Goal: Task Accomplishment & Management: Manage account settings

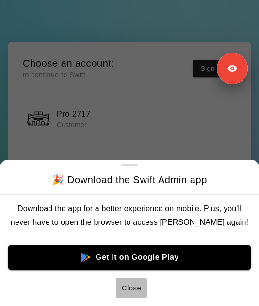
click at [136, 288] on button "Close" at bounding box center [131, 288] width 31 height 20
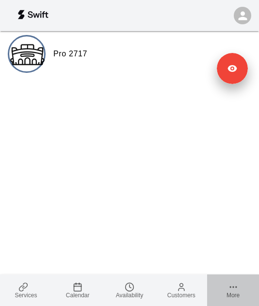
click at [230, 289] on icon at bounding box center [234, 287] width 10 height 10
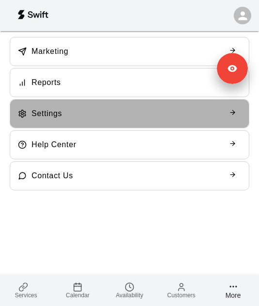
click at [91, 110] on div "Settings" at bounding box center [129, 113] width 223 height 13
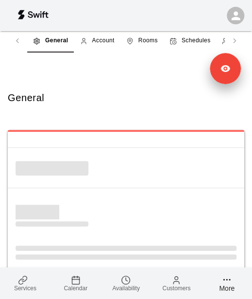
select select "**"
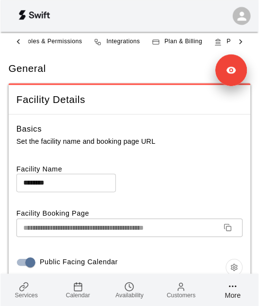
scroll to position [0, 266]
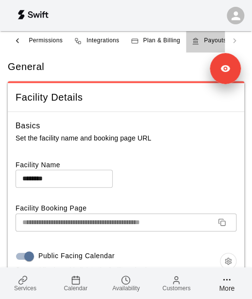
click at [213, 39] on span "Payouts" at bounding box center [215, 41] width 22 height 10
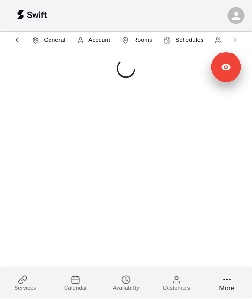
scroll to position [0, 266]
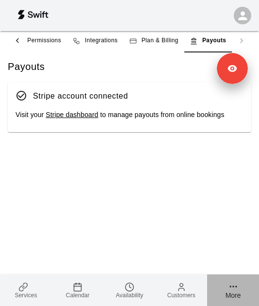
click at [236, 289] on icon at bounding box center [234, 287] width 10 height 10
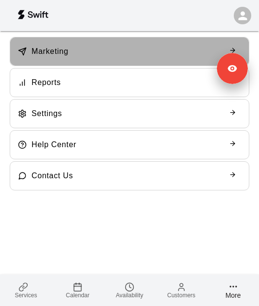
click at [113, 58] on div "Marketing" at bounding box center [129, 51] width 223 height 13
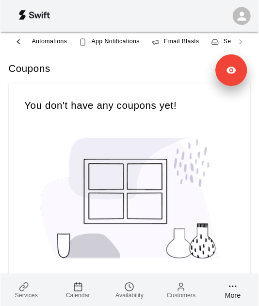
scroll to position [0, 132]
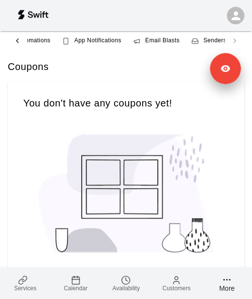
click at [202, 39] on div "Senders" at bounding box center [208, 41] width 35 height 10
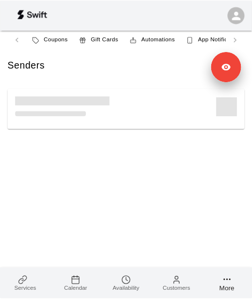
scroll to position [0, 131]
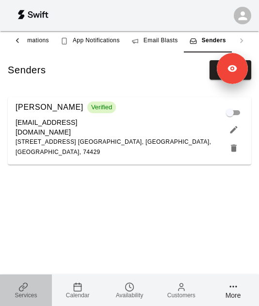
click at [26, 293] on span "Services" at bounding box center [26, 295] width 22 height 7
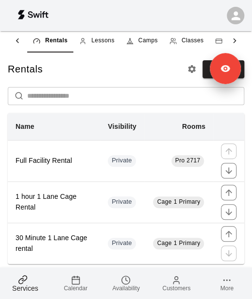
scroll to position [0, 89]
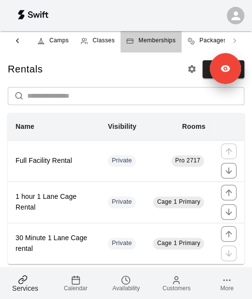
click at [149, 39] on span "Memberships" at bounding box center [156, 41] width 37 height 10
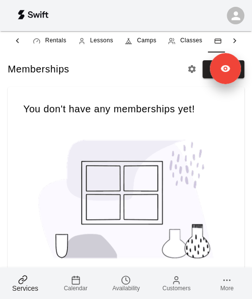
scroll to position [0, 39]
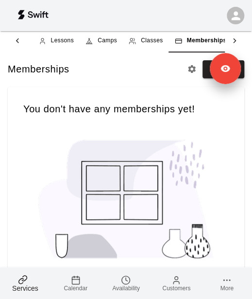
click at [21, 39] on icon at bounding box center [18, 41] width 10 height 10
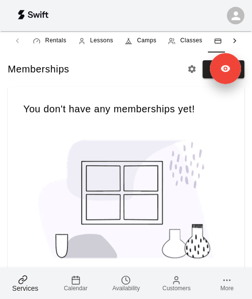
drag, startPoint x: 21, startPoint y: 39, endPoint x: 50, endPoint y: 44, distance: 28.6
click at [50, 44] on div "Rentals Lessons Camps Classes Memberships Packages" at bounding box center [126, 40] width 236 height 23
click at [50, 44] on span "Rentals" at bounding box center [55, 41] width 21 height 10
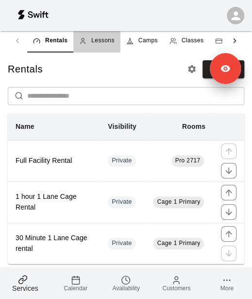
click at [101, 40] on span "Lessons" at bounding box center [102, 41] width 23 height 10
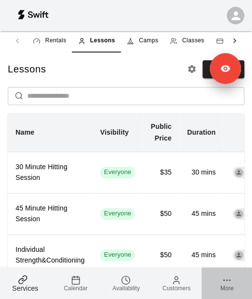
click at [228, 281] on icon at bounding box center [227, 280] width 10 height 10
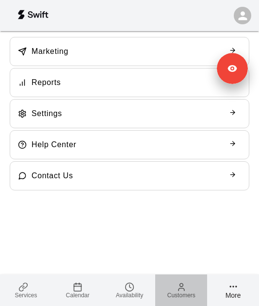
click at [186, 289] on link "Customers" at bounding box center [181, 290] width 52 height 32
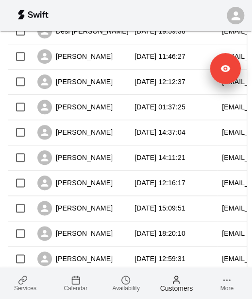
scroll to position [605, 0]
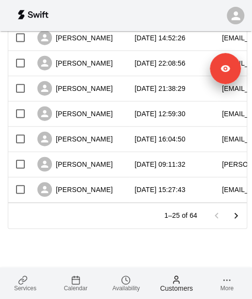
click at [226, 282] on icon at bounding box center [227, 280] width 10 height 10
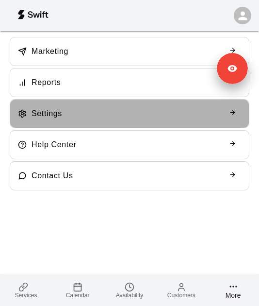
click at [81, 121] on div "Settings" at bounding box center [130, 113] width 240 height 29
select select "**"
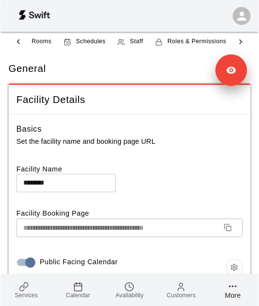
scroll to position [0, 134]
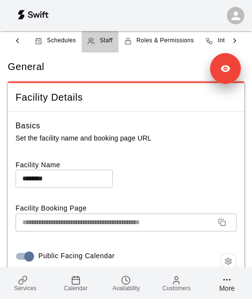
click at [93, 36] on div "Staff" at bounding box center [99, 41] width 25 height 10
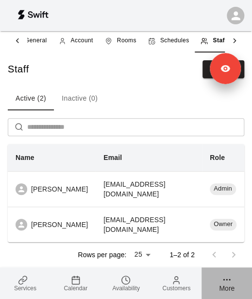
click at [224, 281] on icon at bounding box center [227, 279] width 10 height 10
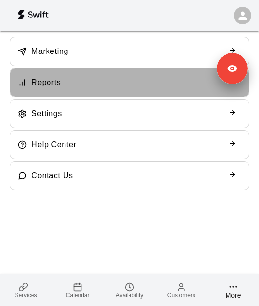
click at [83, 76] on div "Reports" at bounding box center [129, 82] width 223 height 13
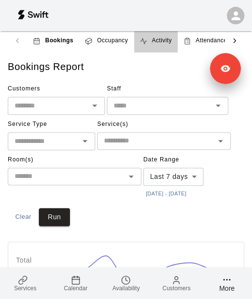
click at [155, 35] on link "Activity" at bounding box center [156, 40] width 44 height 23
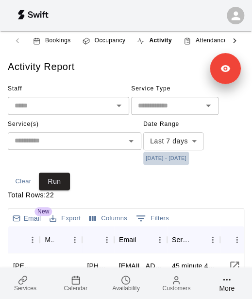
click at [168, 160] on button "[DATE] - [DATE]" at bounding box center [166, 157] width 46 height 13
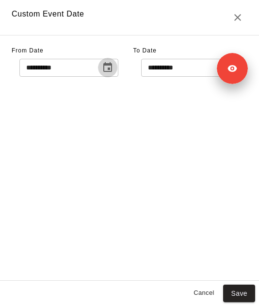
click at [112, 67] on icon "Choose date, selected date is Oct 8, 2025" at bounding box center [107, 67] width 9 height 10
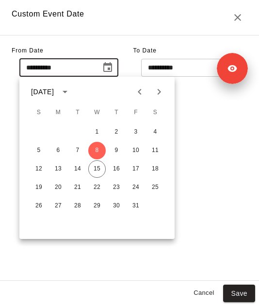
click at [136, 95] on icon "Previous month" at bounding box center [140, 92] width 12 height 12
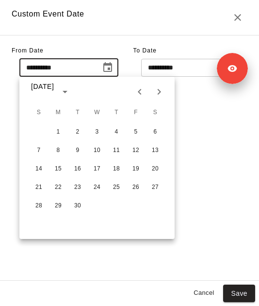
click at [136, 95] on icon "Previous month" at bounding box center [140, 92] width 12 height 12
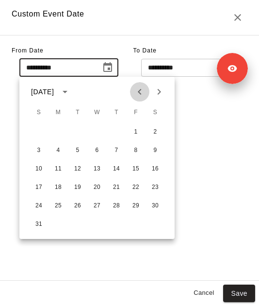
click at [136, 95] on icon "Previous month" at bounding box center [140, 92] width 12 height 12
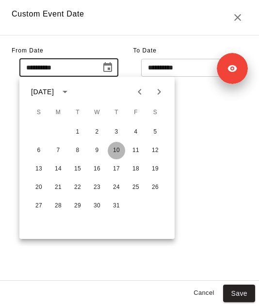
click at [117, 153] on button "10" at bounding box center [116, 150] width 17 height 17
type input "**********"
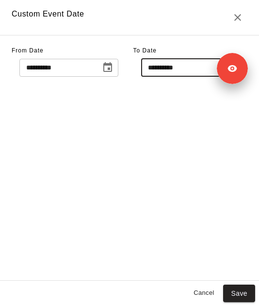
click at [176, 67] on input "**********" at bounding box center [178, 68] width 75 height 18
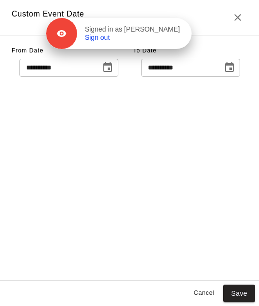
drag, startPoint x: 222, startPoint y: 70, endPoint x: 147, endPoint y: 21, distance: 90.2
click at [147, 25] on div "Signed in as Shawna Holdridge Sign out" at bounding box center [134, 33] width 115 height 17
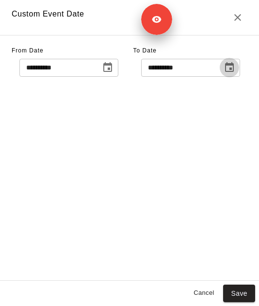
click at [235, 69] on icon "Choose date, selected date is Oct 16, 2025" at bounding box center [230, 68] width 12 height 12
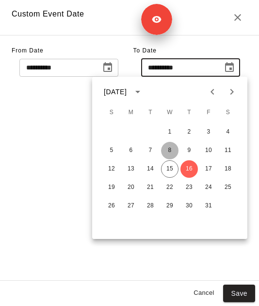
click at [173, 150] on button "8" at bounding box center [169, 150] width 17 height 17
type input "**********"
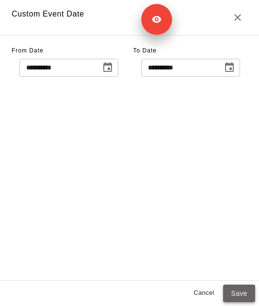
click at [227, 292] on button "Save" at bounding box center [239, 294] width 32 height 18
type input "******"
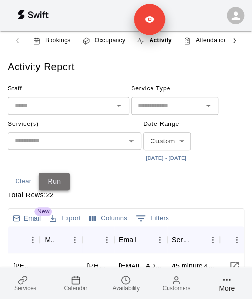
click at [61, 182] on button "Run" at bounding box center [54, 181] width 31 height 18
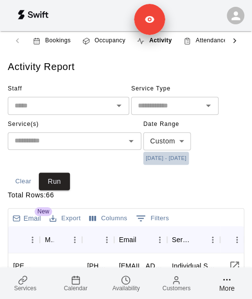
click at [178, 158] on button "7/10/2025 - 10/8/2025" at bounding box center [166, 157] width 46 height 13
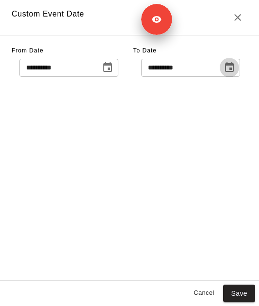
click at [232, 67] on icon "Choose date, selected date is Oct 8, 2025" at bounding box center [230, 68] width 12 height 12
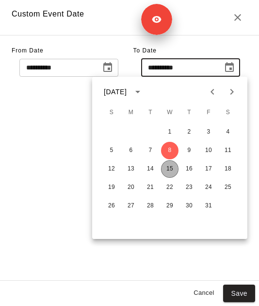
click at [169, 166] on button "15" at bounding box center [169, 168] width 17 height 17
type input "**********"
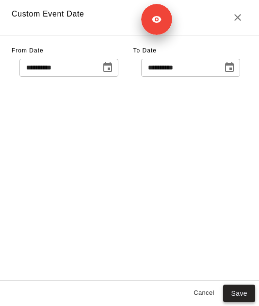
click at [234, 289] on button "Save" at bounding box center [239, 294] width 32 height 18
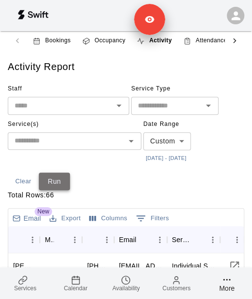
click at [58, 173] on button "Run" at bounding box center [54, 181] width 31 height 18
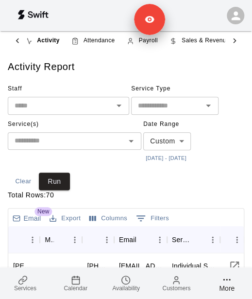
scroll to position [0, 113]
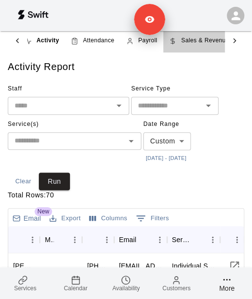
click at [203, 37] on span "Sales & Revenue" at bounding box center [205, 41] width 48 height 10
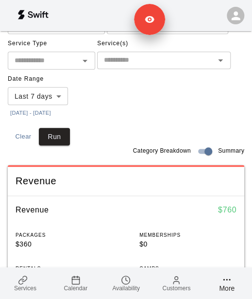
scroll to position [130, 0]
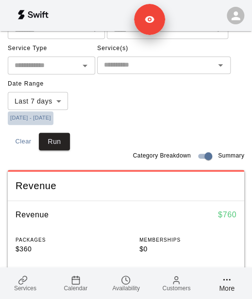
click at [46, 117] on button "[DATE] - [DATE]" at bounding box center [31, 117] width 46 height 13
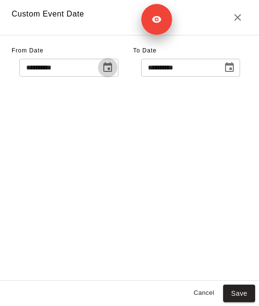
click at [112, 69] on icon "Choose date, selected date is Oct 8, 2025" at bounding box center [107, 67] width 9 height 10
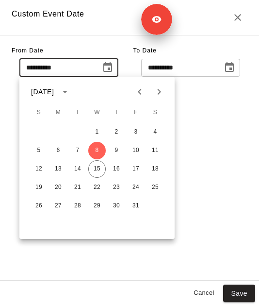
drag, startPoint x: 151, startPoint y: 92, endPoint x: 137, endPoint y: 93, distance: 14.6
click at [137, 93] on div at bounding box center [149, 91] width 39 height 19
click at [137, 93] on icon "Previous month" at bounding box center [140, 92] width 12 height 12
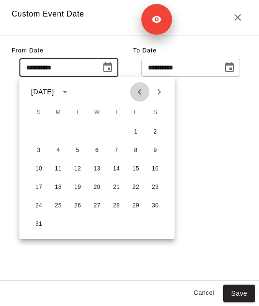
click at [137, 93] on icon "Previous month" at bounding box center [140, 92] width 12 height 12
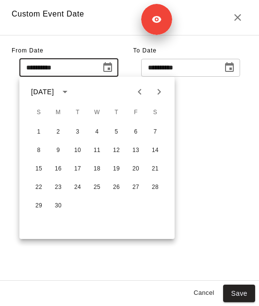
click at [165, 94] on icon "Next month" at bounding box center [159, 92] width 12 height 12
click at [117, 146] on button "10" at bounding box center [116, 150] width 17 height 17
type input "**********"
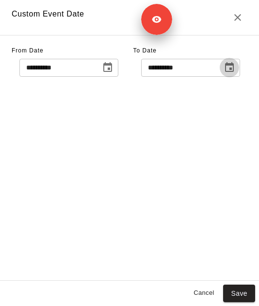
click at [235, 61] on button "Choose date, selected date is Oct 16, 2025" at bounding box center [229, 67] width 19 height 19
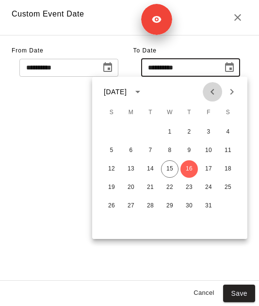
click at [212, 95] on icon "Previous month" at bounding box center [213, 92] width 12 height 12
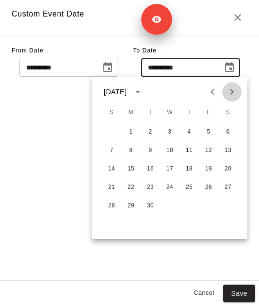
click at [229, 95] on icon "Next month" at bounding box center [232, 92] width 12 height 12
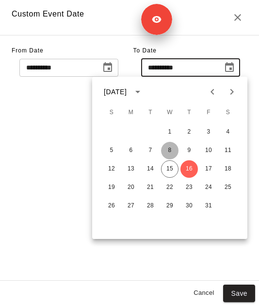
click at [171, 151] on button "8" at bounding box center [169, 150] width 17 height 17
type input "**********"
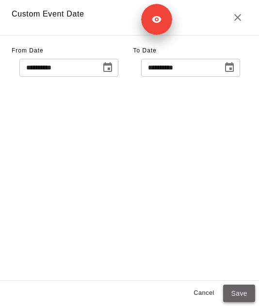
click at [231, 288] on button "Save" at bounding box center [239, 294] width 32 height 18
type input "******"
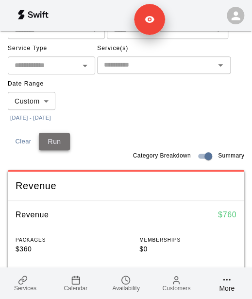
click at [58, 137] on button "Run" at bounding box center [54, 142] width 31 height 18
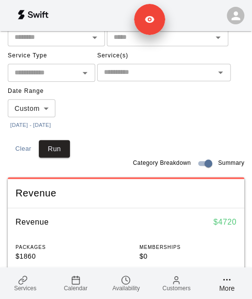
scroll to position [122, 0]
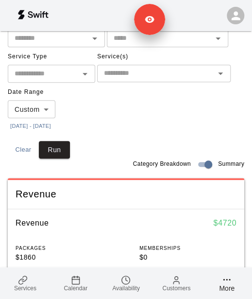
click at [52, 126] on button "7/10/2025 - 10/8/2025" at bounding box center [31, 125] width 46 height 13
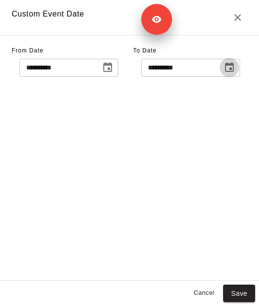
click at [232, 67] on icon "Choose date, selected date is Oct 8, 2025" at bounding box center [230, 68] width 12 height 12
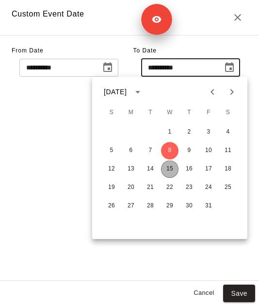
click at [169, 170] on button "15" at bounding box center [169, 168] width 17 height 17
type input "**********"
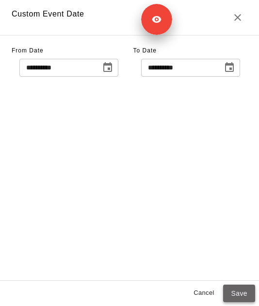
click at [238, 299] on button "Save" at bounding box center [239, 294] width 32 height 18
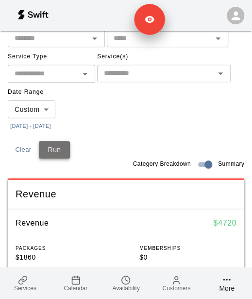
click at [65, 145] on button "Run" at bounding box center [54, 150] width 31 height 18
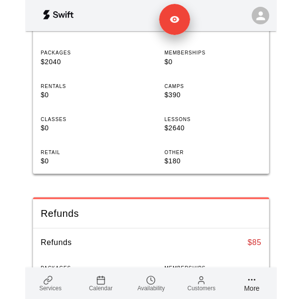
scroll to position [318, 0]
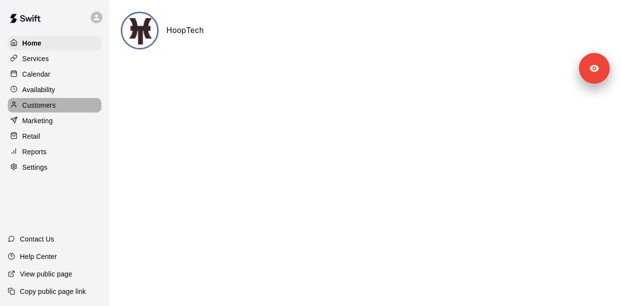
click at [66, 108] on div "Customers" at bounding box center [55, 105] width 94 height 15
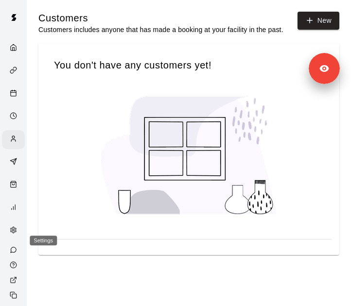
click at [4, 240] on div "Settings" at bounding box center [13, 230] width 23 height 19
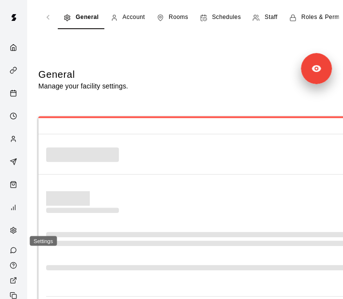
select select "**"
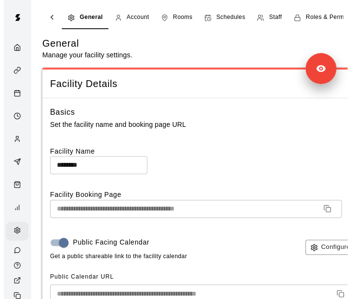
scroll to position [0, 182]
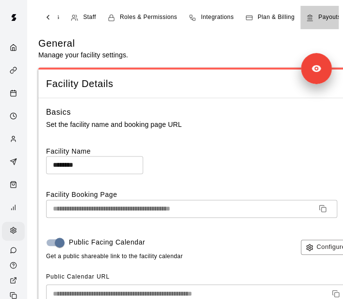
click at [309, 13] on span "Payouts" at bounding box center [329, 18] width 22 height 10
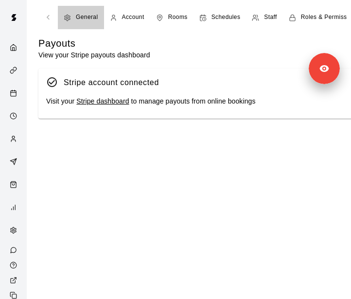
click at [89, 18] on span "General" at bounding box center [87, 18] width 22 height 10
select select "**"
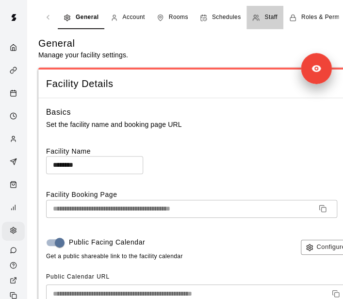
click at [270, 16] on span "Staff" at bounding box center [271, 18] width 13 height 10
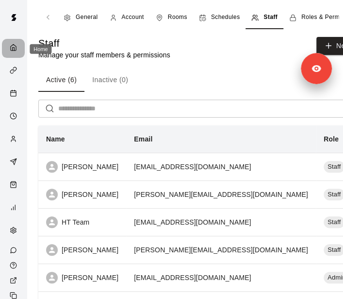
click at [12, 49] on icon "Home" at bounding box center [13, 47] width 5 height 6
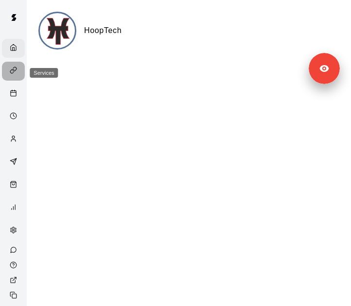
click at [12, 64] on div "Services" at bounding box center [13, 71] width 23 height 19
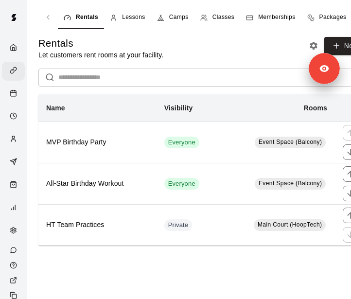
click at [128, 12] on link "Lessons" at bounding box center [127, 17] width 47 height 23
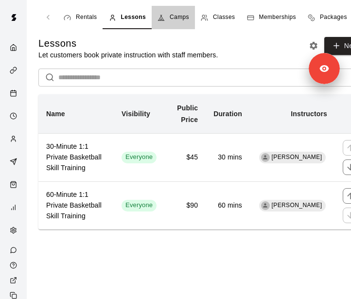
click at [180, 14] on span "Camps" at bounding box center [178, 18] width 19 height 10
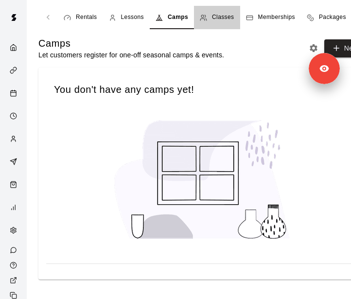
click at [217, 14] on span "Classes" at bounding box center [223, 18] width 22 height 10
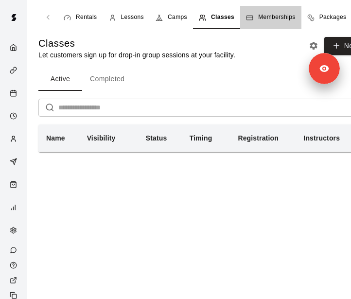
click at [262, 16] on span "Memberships" at bounding box center [276, 18] width 37 height 10
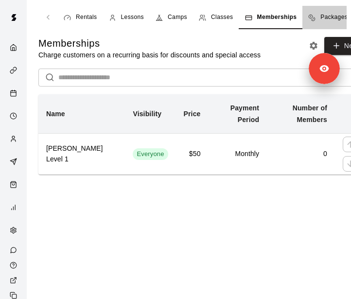
click at [309, 11] on link "Packages" at bounding box center [327, 17] width 51 height 23
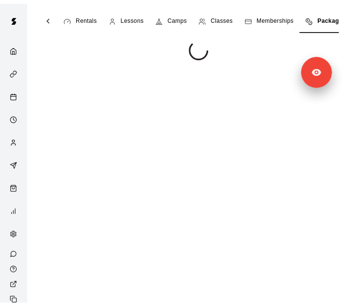
scroll to position [0, 5]
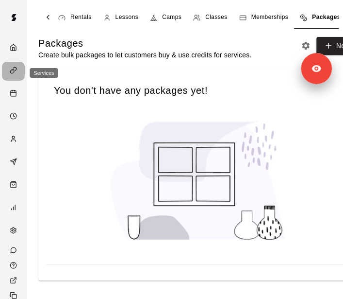
click at [15, 72] on div "Services" at bounding box center [16, 71] width 12 height 9
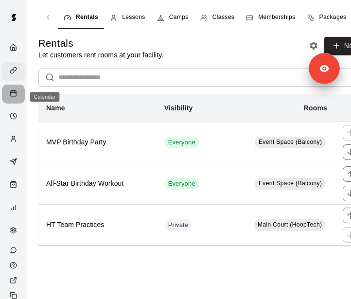
click at [12, 95] on icon "Calendar" at bounding box center [13, 92] width 7 height 7
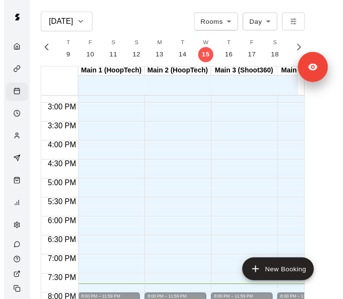
scroll to position [575, 0]
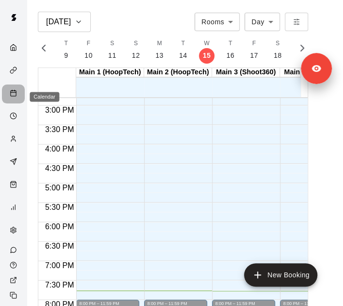
click at [10, 97] on icon "Calendar" at bounding box center [13, 92] width 7 height 7
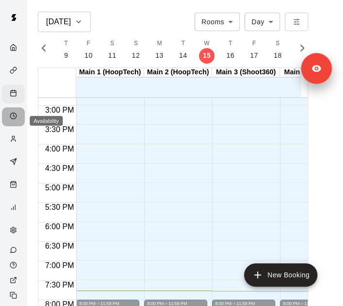
click at [10, 119] on circle "Availability" at bounding box center [13, 116] width 6 height 6
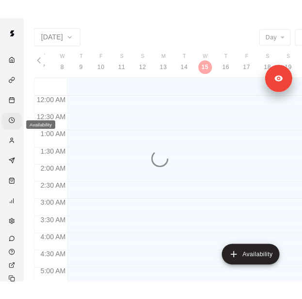
scroll to position [703, 0]
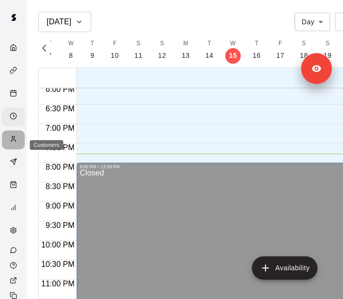
click at [12, 138] on circle "Customers" at bounding box center [13, 137] width 2 height 2
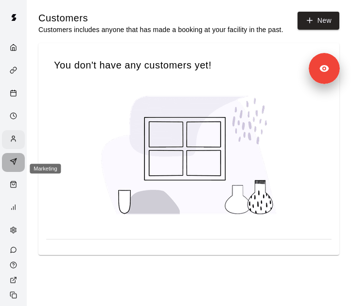
click at [13, 162] on icon "Marketing" at bounding box center [14, 159] width 3 height 3
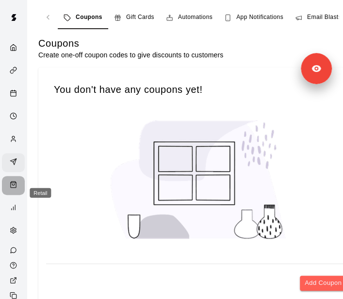
click at [12, 188] on icon "Retail" at bounding box center [13, 184] width 7 height 7
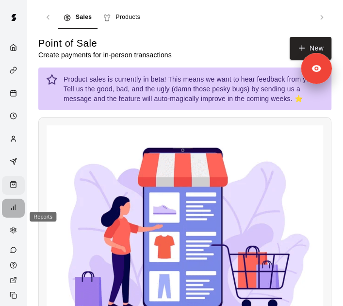
click at [10, 213] on div "Reports" at bounding box center [16, 207] width 12 height 9
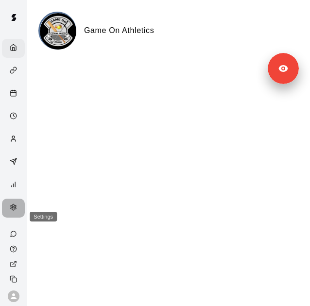
click at [5, 217] on div "Settings" at bounding box center [13, 208] width 23 height 19
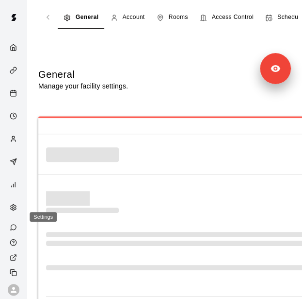
select select "**"
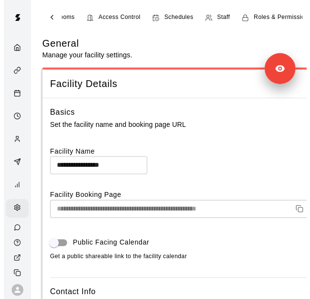
scroll to position [0, 128]
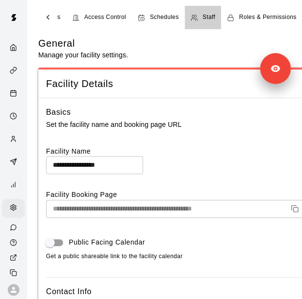
click at [201, 15] on div "Staff" at bounding box center [203, 18] width 25 height 10
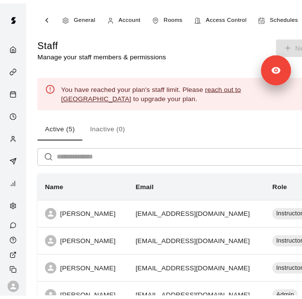
scroll to position [0, 44]
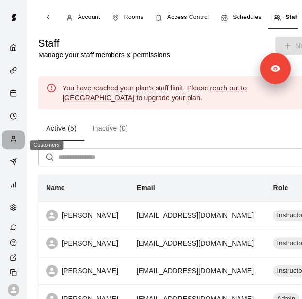
click at [10, 142] on icon "Customers" at bounding box center [13, 138] width 7 height 7
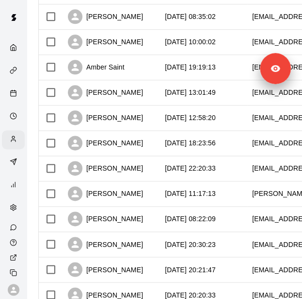
scroll to position [548, 0]
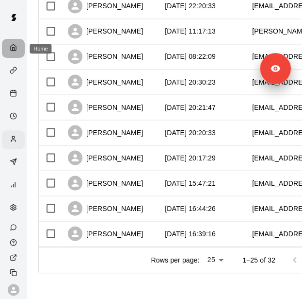
click at [10, 48] on icon "Home" at bounding box center [13, 47] width 7 height 7
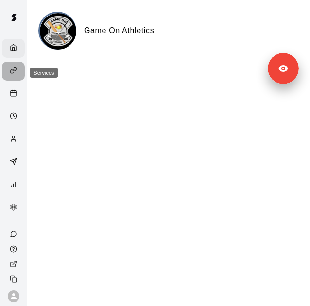
click at [10, 70] on icon "Services" at bounding box center [13, 70] width 7 height 7
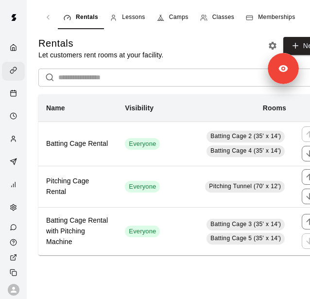
click at [256, 14] on div "Memberships" at bounding box center [270, 18] width 49 height 10
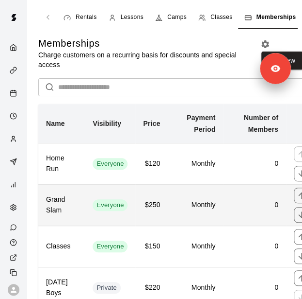
scroll to position [25, 0]
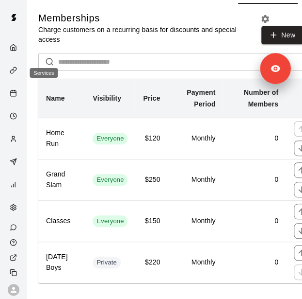
click at [12, 72] on icon "Services" at bounding box center [13, 70] width 7 height 7
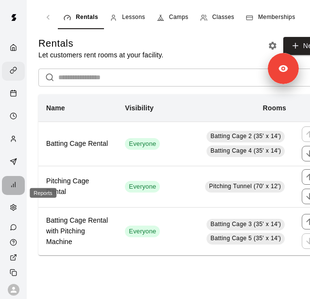
click at [9, 195] on div "Reports" at bounding box center [13, 185] width 23 height 19
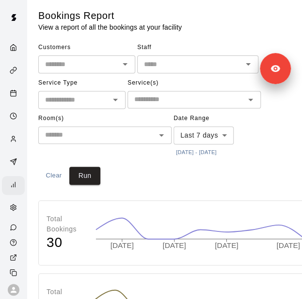
scroll to position [23, 0]
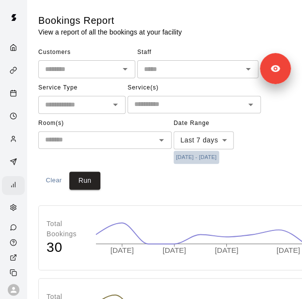
click at [206, 155] on button "[DATE] - [DATE]" at bounding box center [197, 157] width 46 height 13
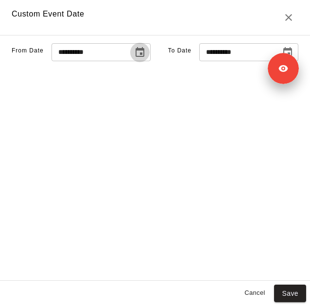
click at [134, 58] on icon "Choose date, selected date is Oct 8, 2025" at bounding box center [140, 53] width 12 height 12
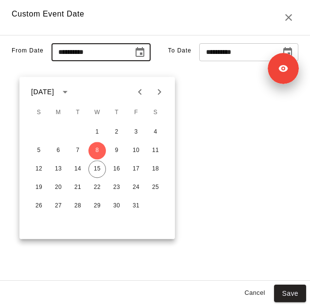
click at [141, 92] on icon "Previous month" at bounding box center [140, 92] width 12 height 12
click at [97, 149] on button "9" at bounding box center [96, 150] width 17 height 17
type input "**********"
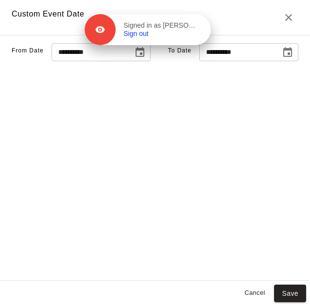
drag, startPoint x: 276, startPoint y: 68, endPoint x: 178, endPoint y: 25, distance: 107.4
click at [178, 25] on div "Signed in as Cody Goff Sign out" at bounding box center [163, 29] width 95 height 17
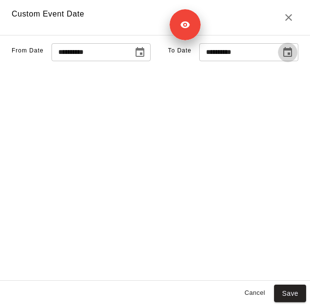
click at [282, 58] on icon "Choose date, selected date is Oct 16, 2025" at bounding box center [288, 53] width 12 height 12
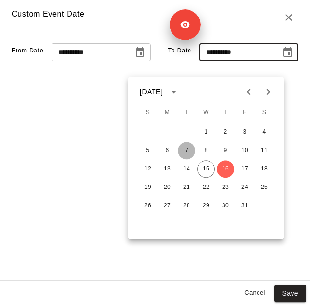
click at [186, 150] on button "7" at bounding box center [186, 150] width 17 height 17
type input "**********"
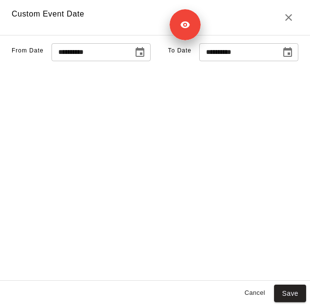
click at [289, 284] on div "Cancel Save" at bounding box center [155, 294] width 310 height 26
click at [288, 291] on button "Save" at bounding box center [290, 294] width 32 height 18
type input "******"
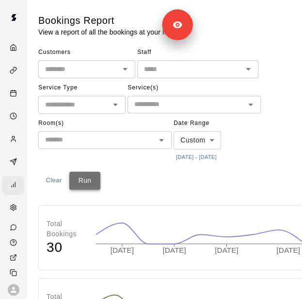
click at [92, 184] on button "Run" at bounding box center [84, 180] width 31 height 18
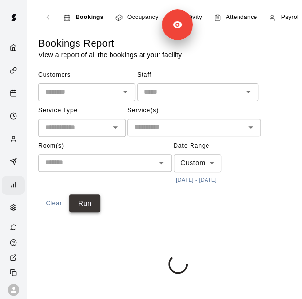
scroll to position [0, 0]
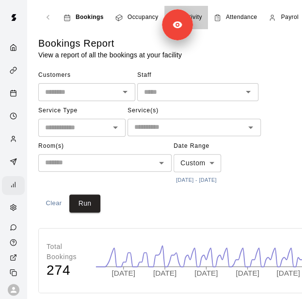
click at [202, 15] on link "Activity" at bounding box center [187, 17] width 44 height 23
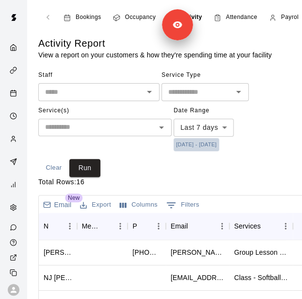
click at [211, 142] on button "10/8/2025 - 10/16/2025" at bounding box center [197, 144] width 46 height 13
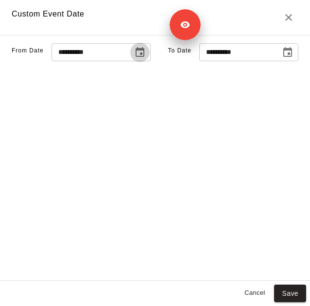
click at [134, 58] on icon "Choose date, selected date is Oct 8, 2025" at bounding box center [140, 53] width 12 height 12
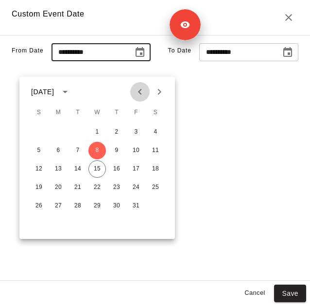
click at [144, 96] on icon "Previous month" at bounding box center [140, 92] width 12 height 12
click at [97, 151] on button "9" at bounding box center [96, 150] width 17 height 17
type input "**********"
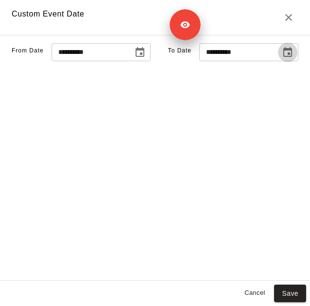
click at [282, 58] on icon "Choose date, selected date is Oct 16, 2025" at bounding box center [288, 53] width 12 height 12
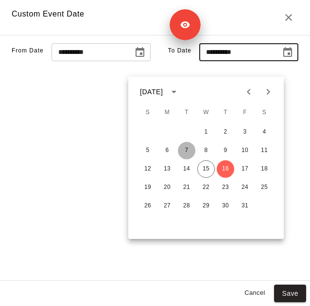
click at [190, 152] on button "7" at bounding box center [186, 150] width 17 height 17
type input "**********"
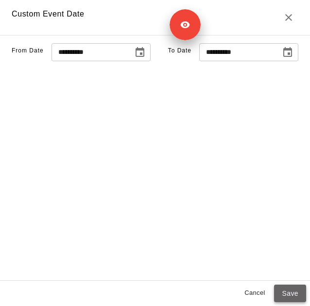
click at [288, 292] on button "Save" at bounding box center [290, 294] width 32 height 18
type input "******"
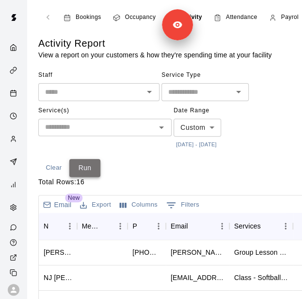
click at [91, 162] on button "Run" at bounding box center [84, 168] width 31 height 18
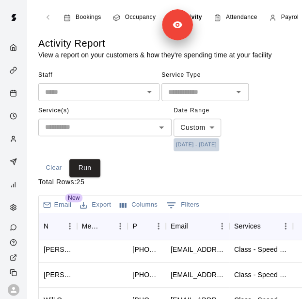
click at [215, 145] on button "7/9/2025 - 10/7/2025" at bounding box center [197, 144] width 46 height 13
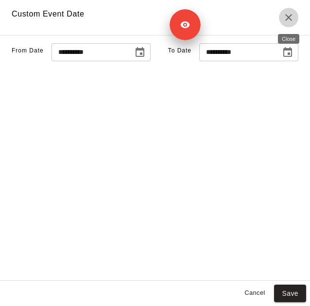
click at [287, 18] on icon "Close" at bounding box center [288, 17] width 7 height 7
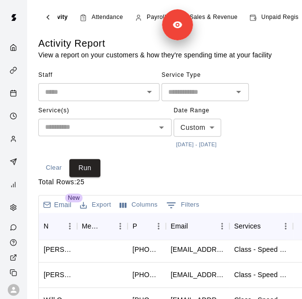
scroll to position [0, 135]
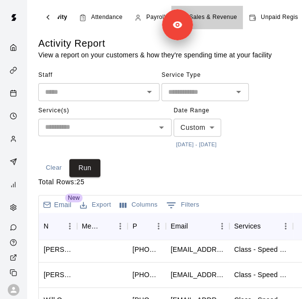
click at [220, 18] on span "Sales & Revenue" at bounding box center [213, 18] width 48 height 10
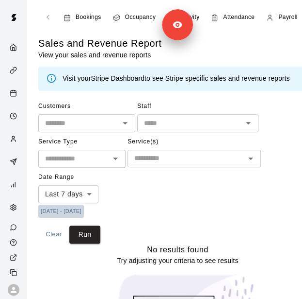
click at [84, 210] on button "10/8/2025 - 10/16/2025" at bounding box center [61, 210] width 46 height 13
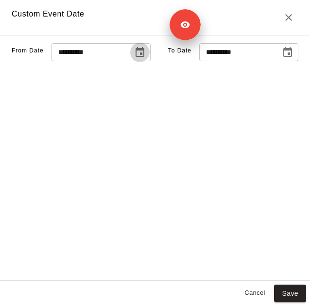
click at [134, 58] on icon "Choose date, selected date is Oct 8, 2025" at bounding box center [140, 53] width 12 height 12
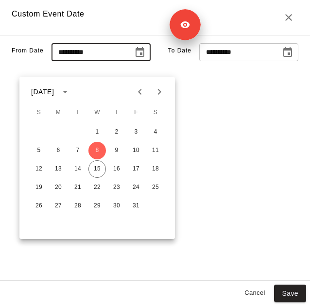
click at [140, 96] on icon "Previous month" at bounding box center [140, 92] width 12 height 12
click at [97, 149] on button "9" at bounding box center [96, 150] width 17 height 17
type input "**********"
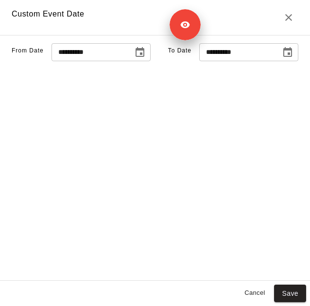
click at [282, 58] on icon "Choose date, selected date is Oct 16, 2025" at bounding box center [288, 53] width 12 height 12
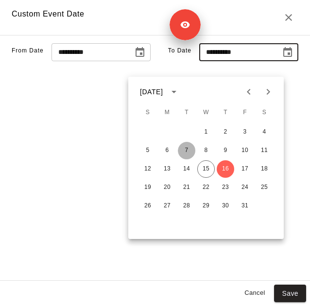
click at [186, 149] on button "7" at bounding box center [186, 150] width 17 height 17
type input "**********"
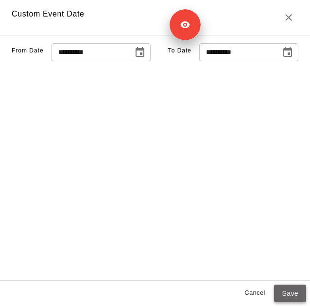
click at [283, 294] on button "Save" at bounding box center [290, 294] width 32 height 18
type input "******"
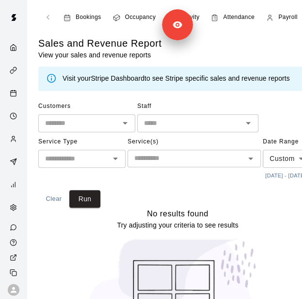
scroll to position [71, 0]
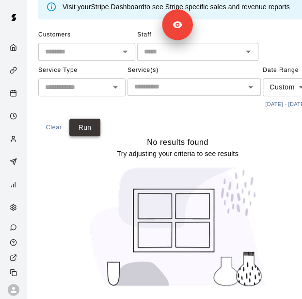
click at [78, 128] on button "Run" at bounding box center [84, 127] width 31 height 18
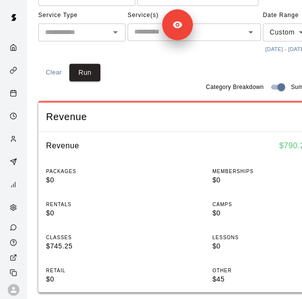
scroll to position [0, 0]
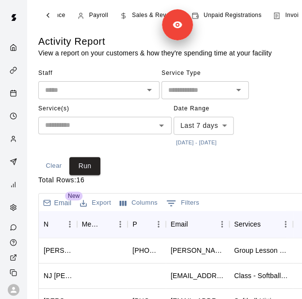
scroll to position [1, 0]
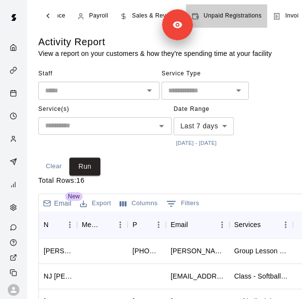
click at [219, 19] on span "Unpaid Registrations" at bounding box center [233, 16] width 58 height 10
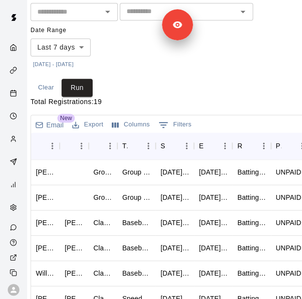
scroll to position [116, 0]
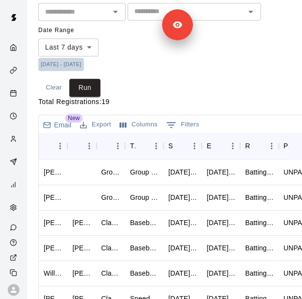
click at [74, 63] on button "10/8/2025 - 10/16/2025" at bounding box center [61, 64] width 46 height 13
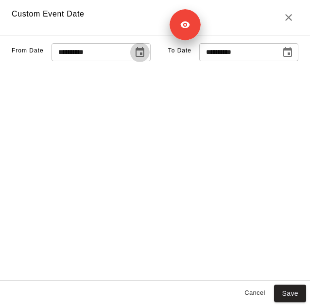
click at [130, 61] on button "Choose date, selected date is Oct 8, 2025" at bounding box center [139, 52] width 19 height 19
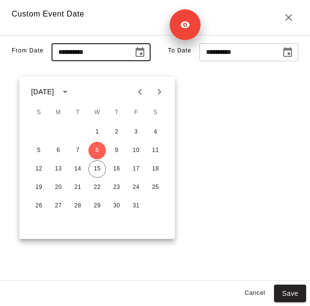
click at [141, 94] on icon "Previous month" at bounding box center [139, 92] width 3 height 6
click at [96, 145] on button "9" at bounding box center [96, 150] width 17 height 17
type input "**********"
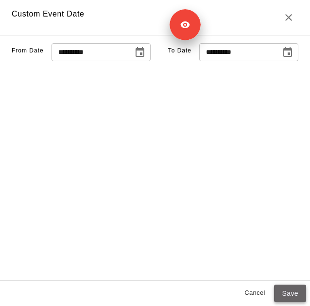
click at [285, 287] on button "Save" at bounding box center [290, 294] width 32 height 18
type input "******"
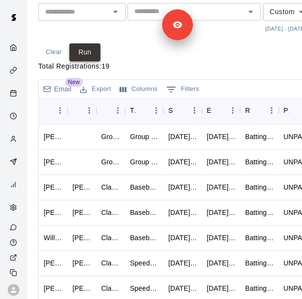
click at [87, 43] on button "Run" at bounding box center [84, 52] width 31 height 18
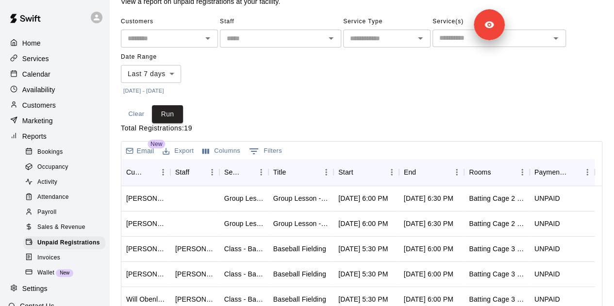
scroll to position [0, 0]
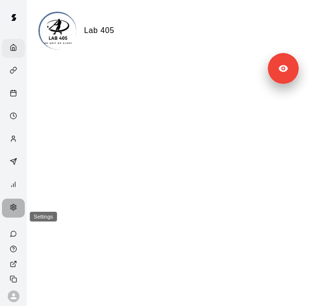
click at [13, 208] on circle "Settings" at bounding box center [14, 207] width 2 height 2
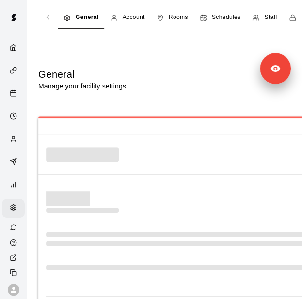
select select "**"
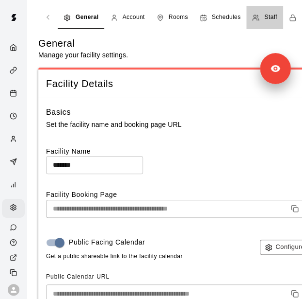
click at [275, 18] on span "Staff" at bounding box center [271, 18] width 13 height 10
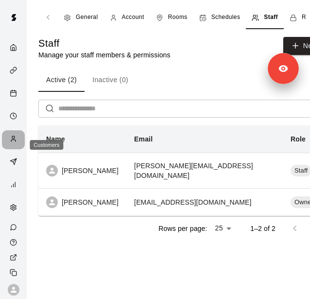
click at [12, 141] on icon "Customers" at bounding box center [13, 138] width 7 height 7
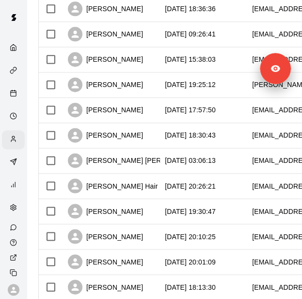
scroll to position [439, 0]
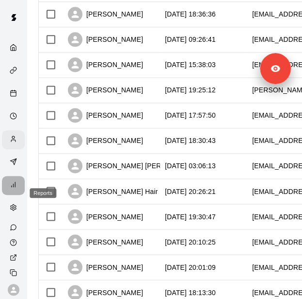
click at [10, 188] on icon "Reports" at bounding box center [13, 184] width 7 height 7
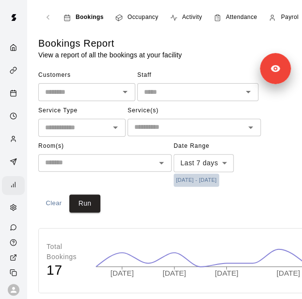
click at [217, 177] on button "[DATE] - [DATE]" at bounding box center [197, 179] width 46 height 13
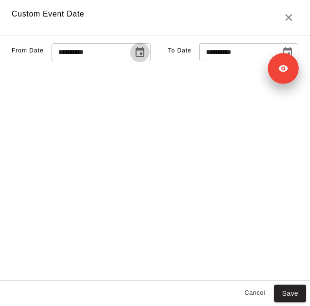
click at [130, 62] on button "Choose date, selected date is Oct 8, 2025" at bounding box center [139, 52] width 19 height 19
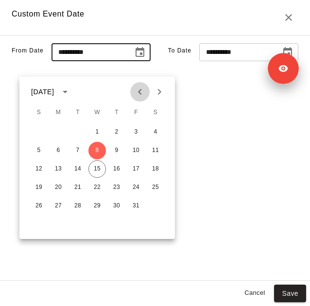
click at [138, 93] on icon "Previous month" at bounding box center [140, 92] width 12 height 12
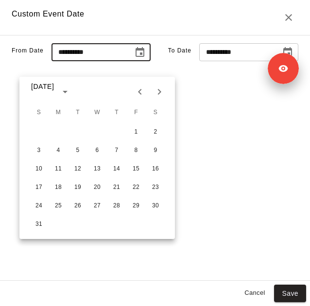
click at [138, 93] on icon "Previous month" at bounding box center [140, 92] width 12 height 12
click at [81, 145] on button "8" at bounding box center [77, 150] width 17 height 17
type input "**********"
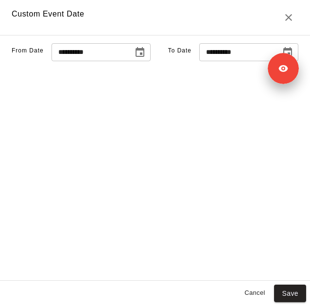
click at [218, 61] on input "**********" at bounding box center [236, 52] width 75 height 18
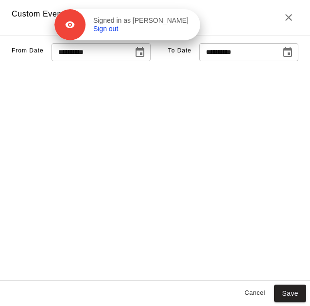
drag, startPoint x: 282, startPoint y: 70, endPoint x: 170, endPoint y: 19, distance: 122.8
click at [170, 19] on div "Signed in as Kaitlyn Atwood Sign out" at bounding box center [142, 25] width 115 height 17
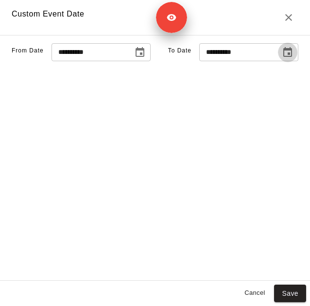
click at [282, 58] on icon "Choose date, selected date is Oct 16, 2025" at bounding box center [288, 53] width 12 height 12
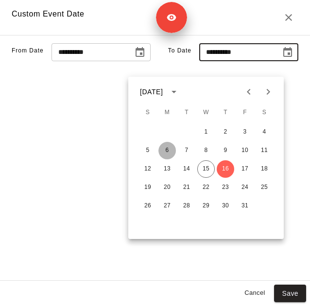
click at [167, 151] on button "6" at bounding box center [166, 150] width 17 height 17
type input "**********"
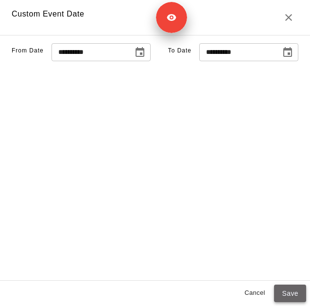
click at [287, 294] on button "Save" at bounding box center [290, 294] width 32 height 18
type input "******"
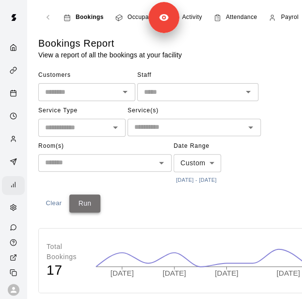
click at [92, 206] on button "Run" at bounding box center [84, 203] width 31 height 18
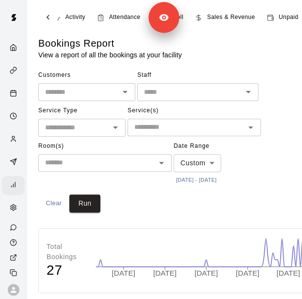
scroll to position [0, 117]
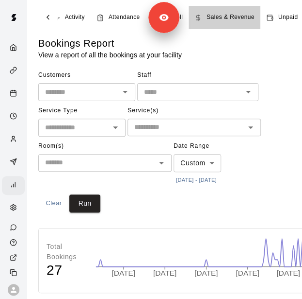
click at [231, 17] on span "Sales & Revenue" at bounding box center [231, 18] width 48 height 10
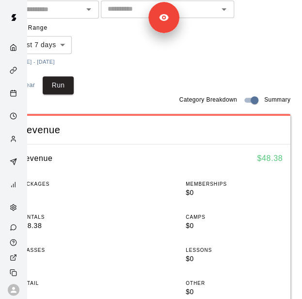
scroll to position [149, 0]
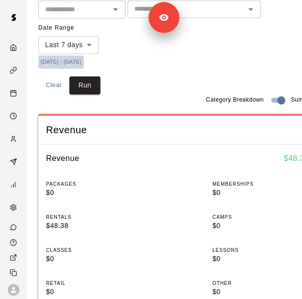
click at [84, 60] on button "10/8/2025 - 10/16/2025" at bounding box center [61, 61] width 46 height 13
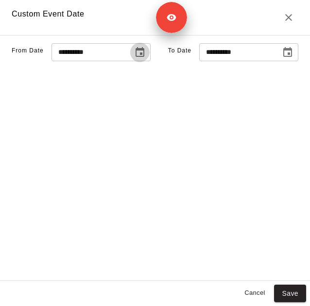
click at [134, 58] on icon "Choose date, selected date is Oct 8, 2025" at bounding box center [140, 53] width 12 height 12
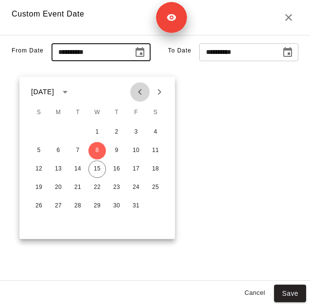
click at [143, 92] on icon "Previous month" at bounding box center [140, 92] width 12 height 12
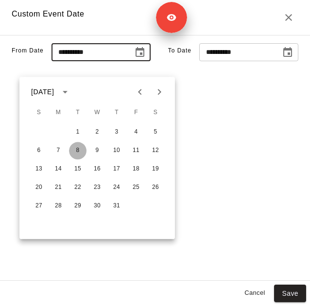
click at [81, 154] on button "8" at bounding box center [77, 150] width 17 height 17
type input "**********"
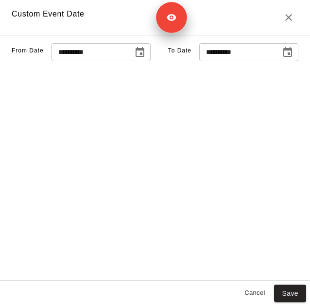
click at [279, 62] on button "Choose date, selected date is Oct 16, 2025" at bounding box center [287, 52] width 19 height 19
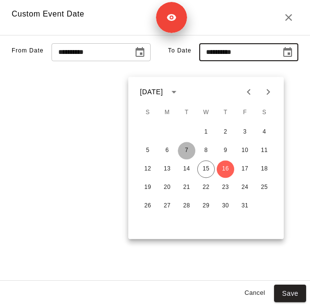
click at [187, 148] on button "7" at bounding box center [186, 150] width 17 height 17
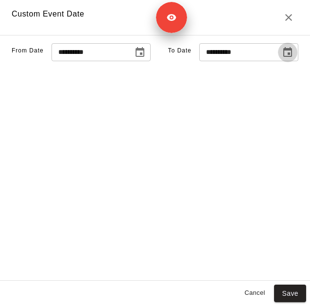
click at [283, 57] on icon "Choose date, selected date is Oct 7, 2025" at bounding box center [287, 52] width 9 height 10
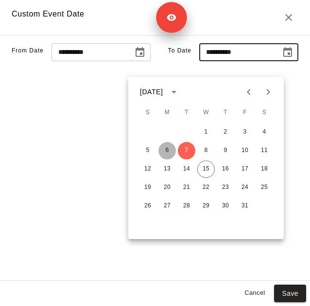
click at [168, 149] on button "6" at bounding box center [166, 150] width 17 height 17
type input "**********"
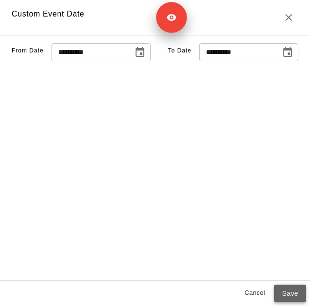
click at [285, 300] on button "Save" at bounding box center [290, 294] width 32 height 18
type input "******"
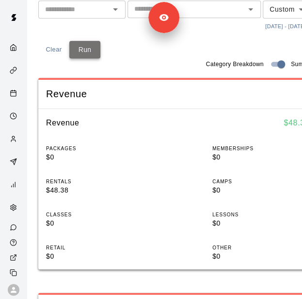
click at [91, 47] on button "Run" at bounding box center [84, 50] width 31 height 18
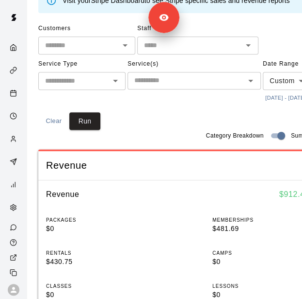
scroll to position [78, 34]
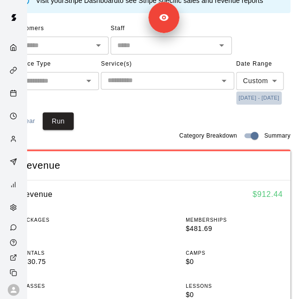
click at [272, 99] on button "7/8/2025 - 10/6/2025" at bounding box center [259, 97] width 46 height 13
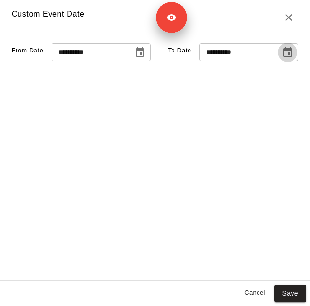
click at [282, 58] on icon "Choose date, selected date is Oct 6, 2025" at bounding box center [288, 53] width 12 height 12
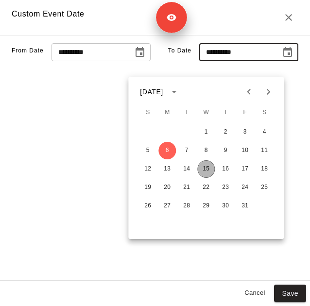
click at [200, 168] on button "15" at bounding box center [205, 168] width 17 height 17
type input "**********"
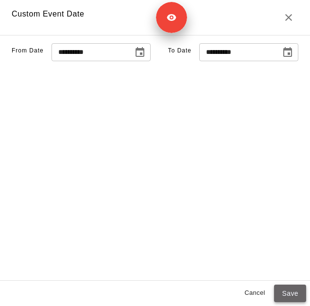
click at [285, 285] on button "Save" at bounding box center [290, 294] width 32 height 18
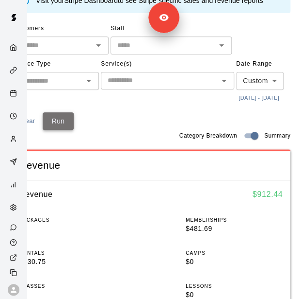
click at [55, 113] on button "Run" at bounding box center [58, 121] width 31 height 18
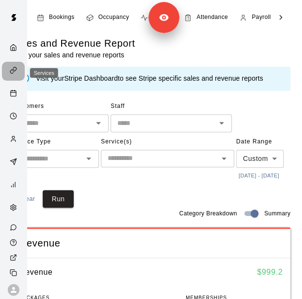
click at [12, 76] on div "Services" at bounding box center [16, 71] width 12 height 9
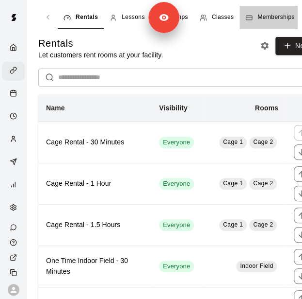
click at [279, 17] on span "Memberships" at bounding box center [276, 18] width 37 height 10
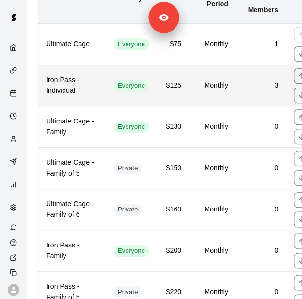
scroll to position [112, 0]
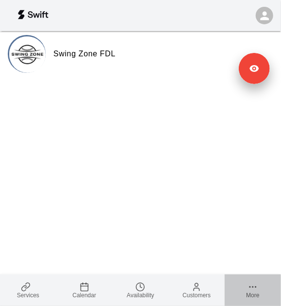
click at [255, 293] on span "More" at bounding box center [252, 295] width 13 height 7
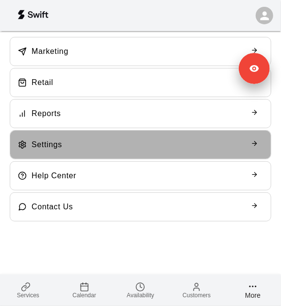
click at [124, 144] on div "Settings" at bounding box center [140, 144] width 245 height 13
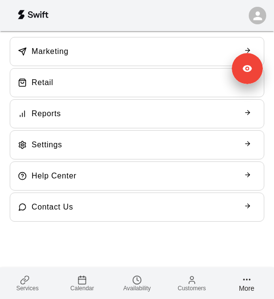
select select "**"
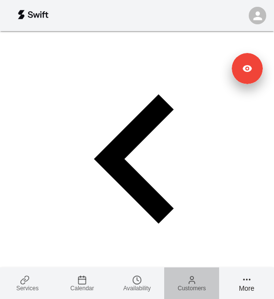
click at [186, 287] on span "Customers" at bounding box center [192, 288] width 28 height 7
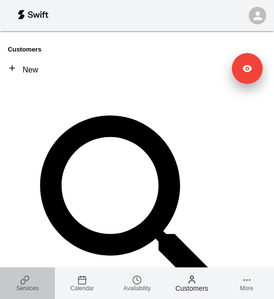
click at [35, 280] on link "Services" at bounding box center [27, 283] width 55 height 32
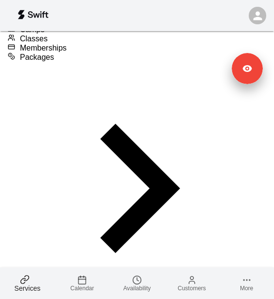
scroll to position [287, 0]
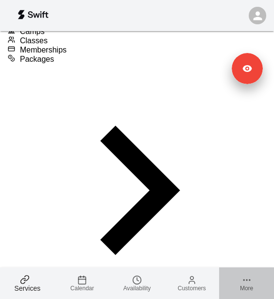
click at [248, 281] on icon at bounding box center [247, 280] width 10 height 10
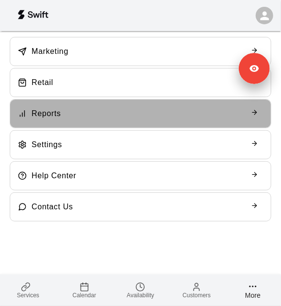
click at [114, 101] on div "Reports" at bounding box center [141, 113] width 262 height 29
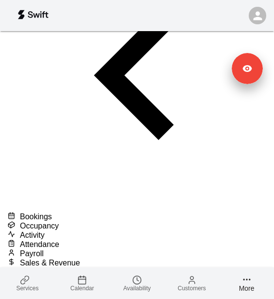
scroll to position [62, 4]
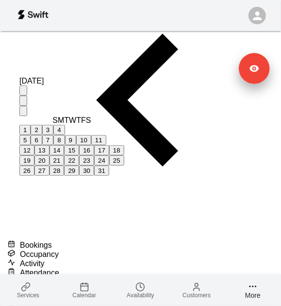
click at [23, 103] on icon "Previous month" at bounding box center [23, 103] width 0 height 0
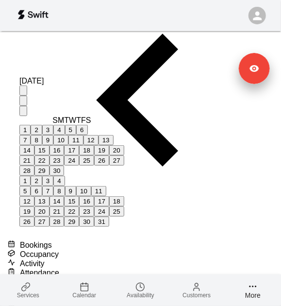
click at [23, 103] on icon "Previous month" at bounding box center [23, 103] width 0 height 0
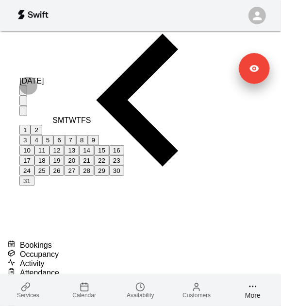
click at [65, 145] on button "6" at bounding box center [58, 140] width 11 height 10
type input "**********"
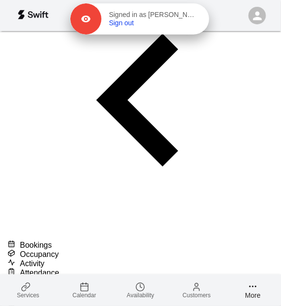
drag, startPoint x: 249, startPoint y: 72, endPoint x: 178, endPoint y: 23, distance: 86.9
click at [178, 23] on div "Signed in as Jerid Winker Sign out" at bounding box center [155, 19] width 108 height 17
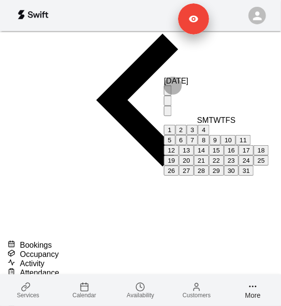
click at [164, 145] on button "5" at bounding box center [169, 140] width 11 height 10
type input "**********"
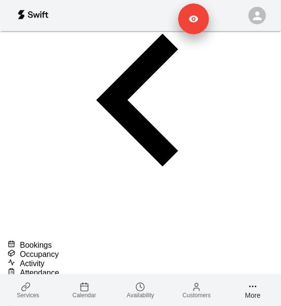
type input "******"
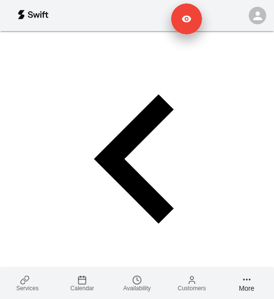
scroll to position [0, 155]
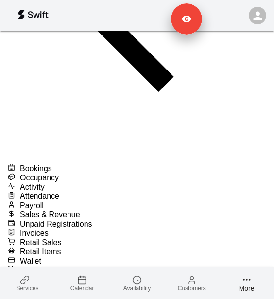
scroll to position [132, 0]
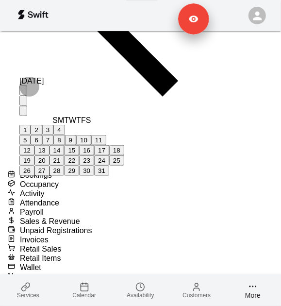
click at [23, 103] on icon "Previous month" at bounding box center [23, 103] width 0 height 0
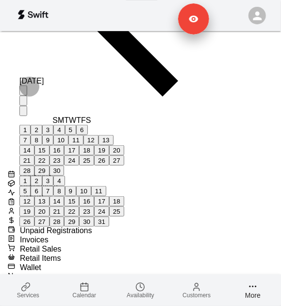
click at [23, 103] on icon "Previous month" at bounding box center [23, 103] width 0 height 0
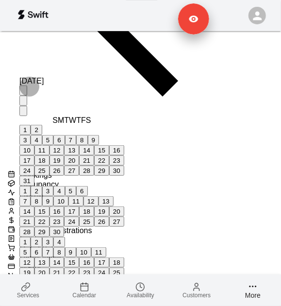
click at [23, 103] on icon "Previous month" at bounding box center [23, 103] width 0 height 0
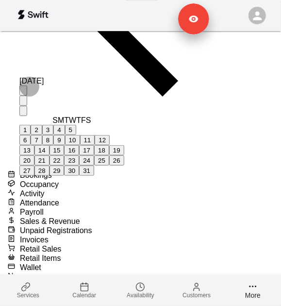
click at [23, 103] on icon "Previous month" at bounding box center [23, 103] width 0 height 0
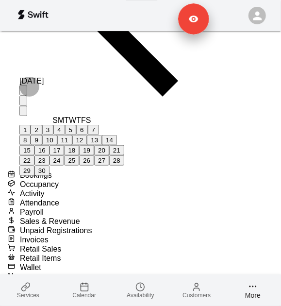
click at [23, 113] on icon "Next month" at bounding box center [23, 113] width 0 height 0
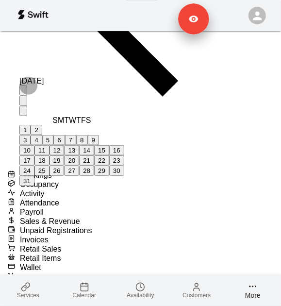
click at [65, 145] on button "6" at bounding box center [58, 140] width 11 height 10
type input "**********"
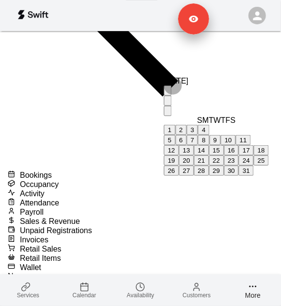
click at [164, 145] on button "5" at bounding box center [169, 140] width 11 height 10
type input "**********"
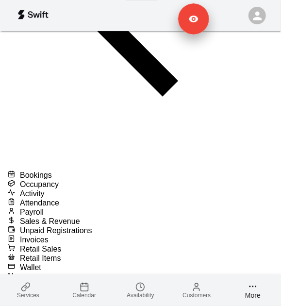
type input "******"
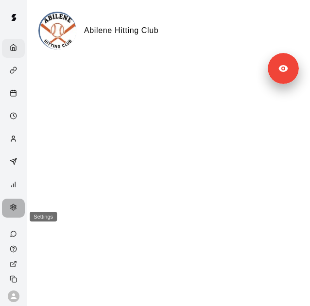
click at [16, 218] on div "Settings" at bounding box center [13, 208] width 23 height 19
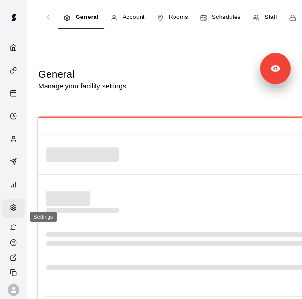
select select "**"
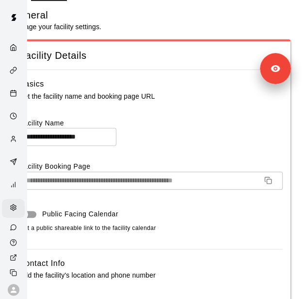
scroll to position [0, 34]
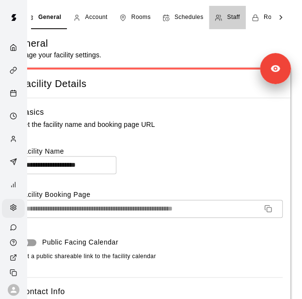
click at [233, 15] on link "Staff" at bounding box center [227, 17] width 36 height 23
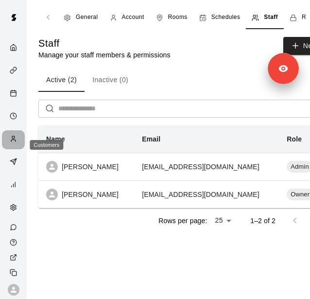
click at [10, 142] on icon "Customers" at bounding box center [13, 138] width 7 height 7
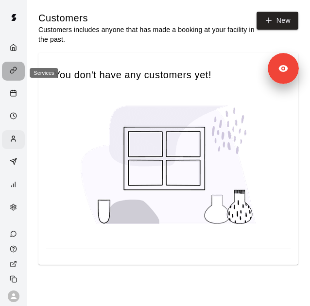
click at [10, 69] on icon "Services" at bounding box center [13, 70] width 7 height 7
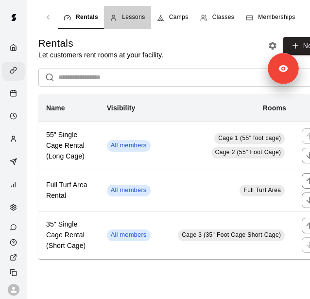
click at [139, 16] on span "Lessons" at bounding box center [133, 18] width 23 height 10
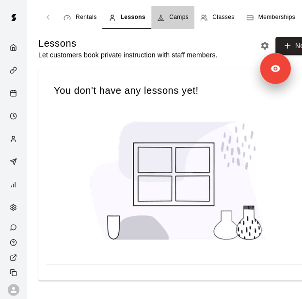
click at [177, 15] on span "Camps" at bounding box center [178, 18] width 19 height 10
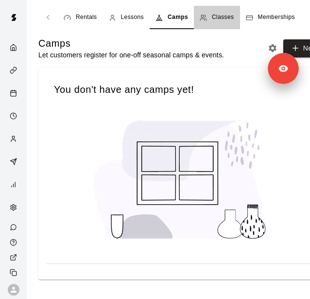
click at [208, 13] on div "Classes" at bounding box center [217, 18] width 34 height 10
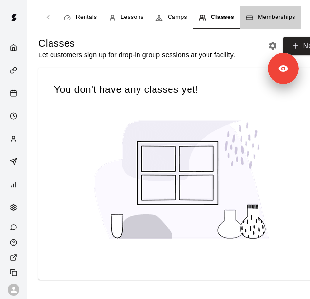
click at [254, 17] on div "Memberships" at bounding box center [270, 18] width 49 height 10
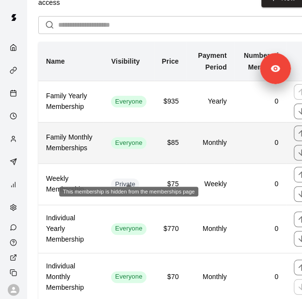
scroll to position [73, 0]
